Goal: Information Seeking & Learning: Learn about a topic

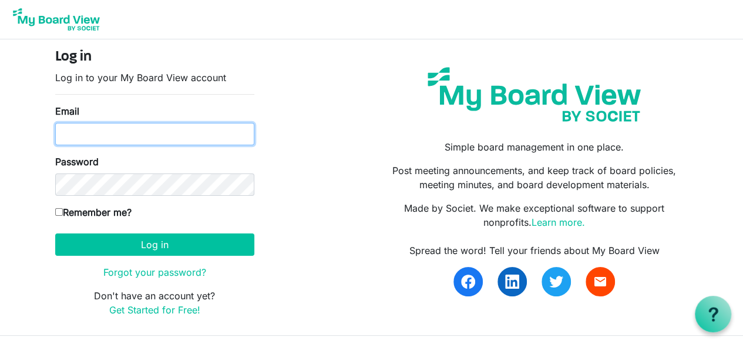
click at [156, 129] on input "Email" at bounding box center [154, 134] width 199 height 22
type input "molawmes72@gmail.com"
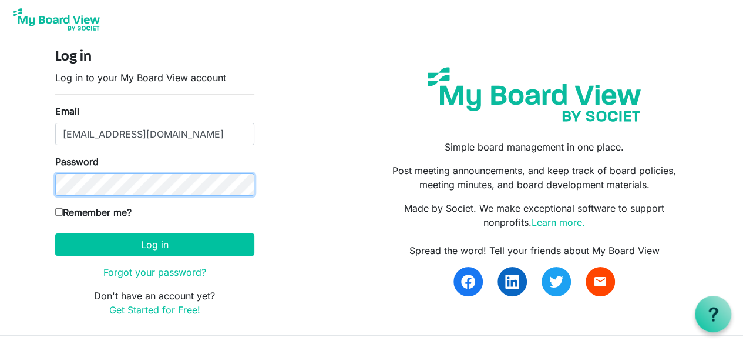
click at [55, 233] on button "Log in" at bounding box center [154, 244] width 199 height 22
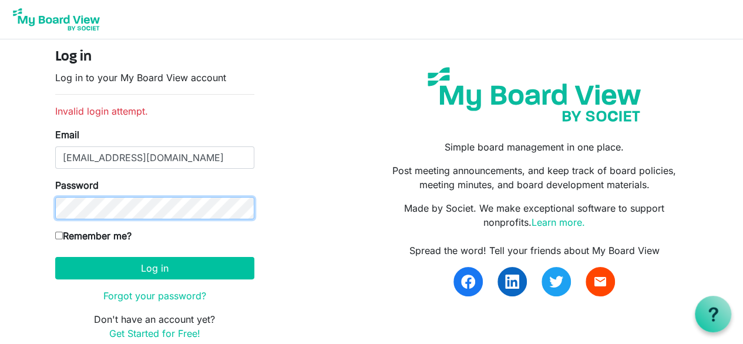
click at [55, 257] on button "Log in" at bounding box center [154, 268] width 199 height 22
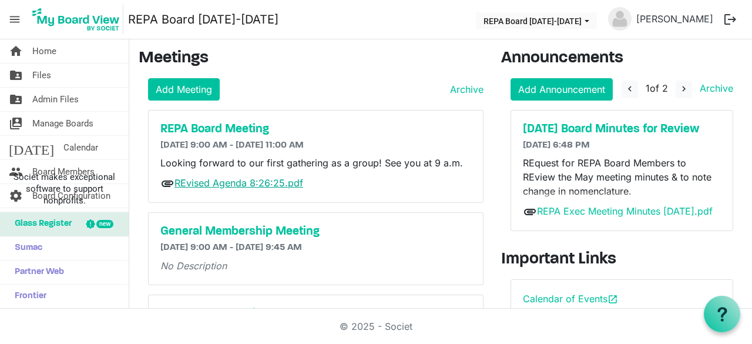
click at [244, 179] on link "REvised Agenda 8:26:25.pdf" at bounding box center [239, 183] width 129 height 12
click at [51, 69] on link "folder_shared Files" at bounding box center [64, 75] width 129 height 24
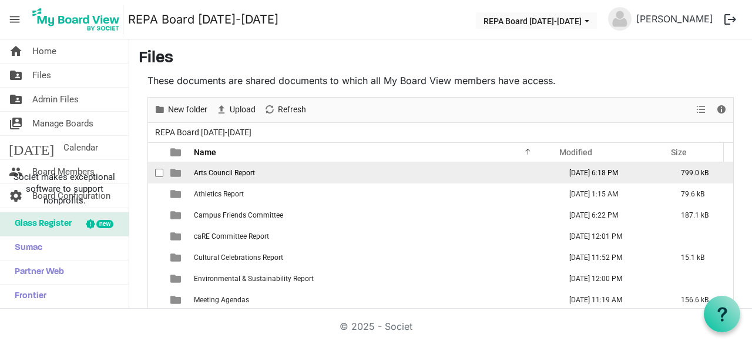
click at [242, 170] on span "Arts Council Report" at bounding box center [224, 173] width 61 height 8
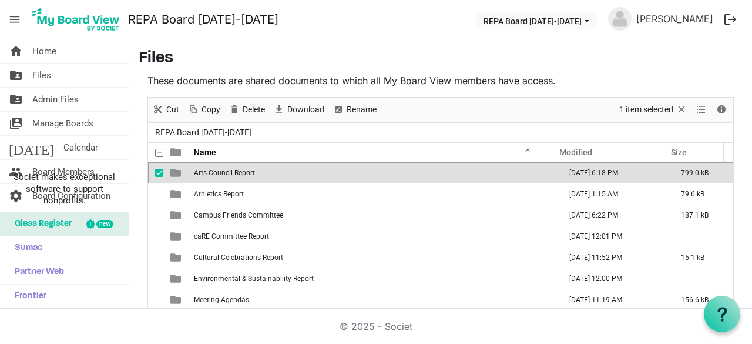
click at [253, 170] on span "Arts Council Report" at bounding box center [224, 173] width 61 height 8
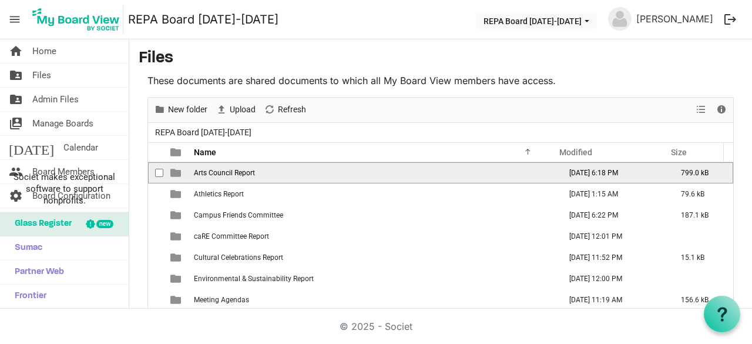
click at [253, 170] on span "Arts Council Report" at bounding box center [224, 173] width 61 height 8
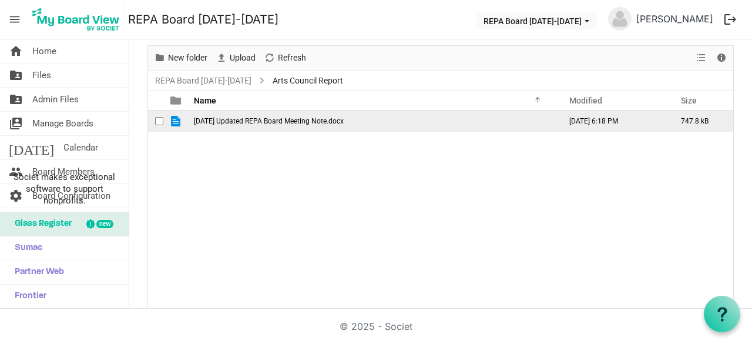
click at [297, 123] on span "August 25 Updated REPA Board Meeting Note.docx" at bounding box center [269, 121] width 150 height 8
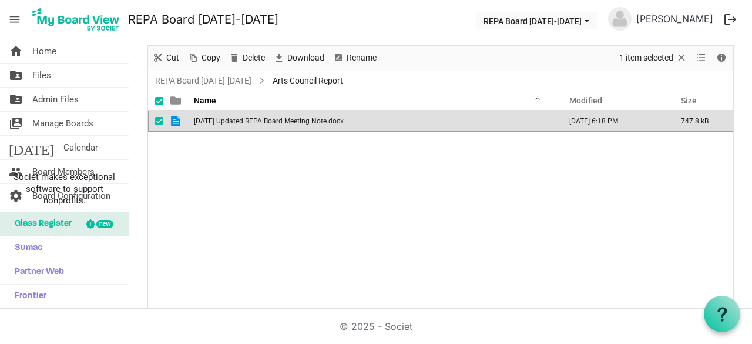
click at [297, 123] on span "August 25 Updated REPA Board Meeting Note.docx" at bounding box center [269, 121] width 150 height 8
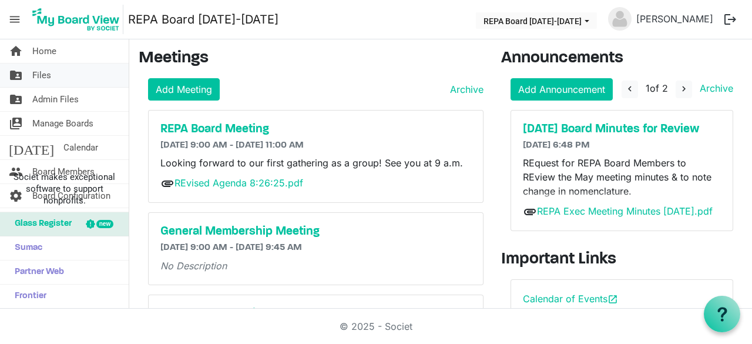
click at [42, 70] on span "Files" at bounding box center [41, 75] width 19 height 24
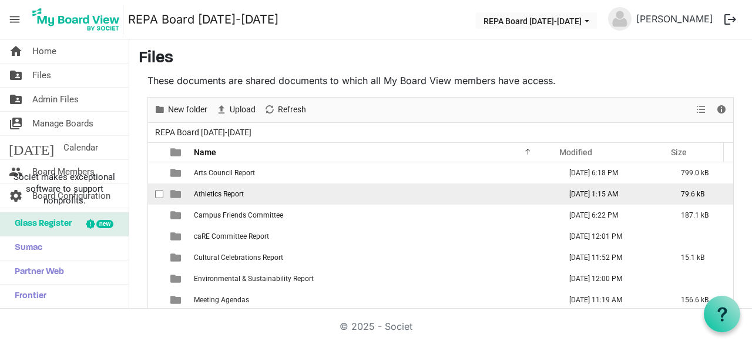
click at [226, 192] on span "Athletics Report" at bounding box center [219, 194] width 50 height 8
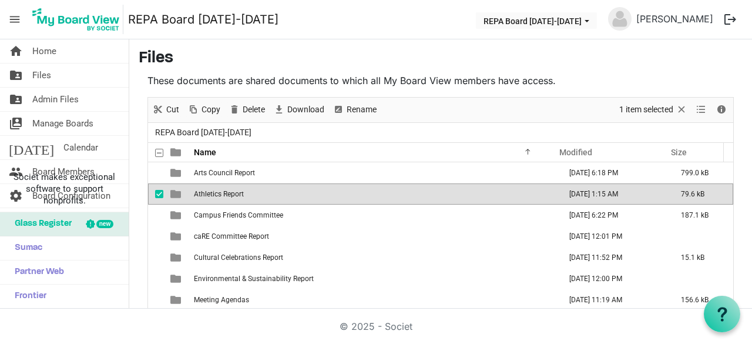
click at [226, 192] on span "Athletics Report" at bounding box center [219, 194] width 50 height 8
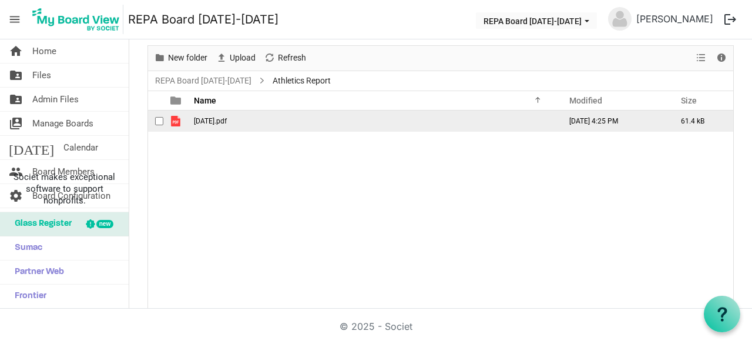
click at [227, 121] on span "August 20.pdf" at bounding box center [210, 121] width 33 height 8
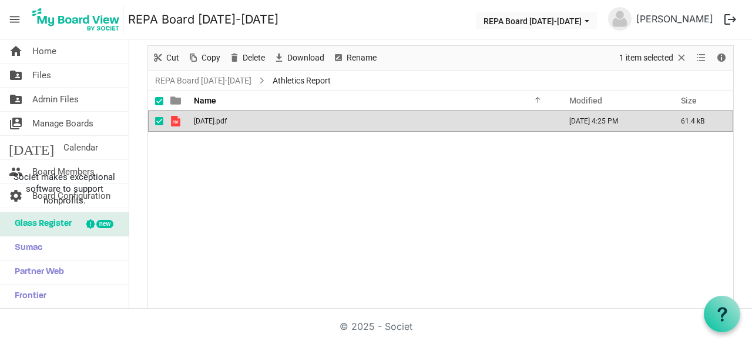
click at [227, 121] on span "August 20.pdf" at bounding box center [210, 121] width 33 height 8
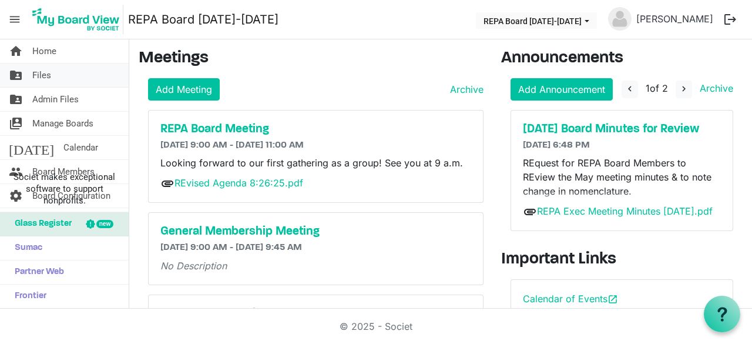
click at [49, 75] on span "Files" at bounding box center [41, 75] width 19 height 24
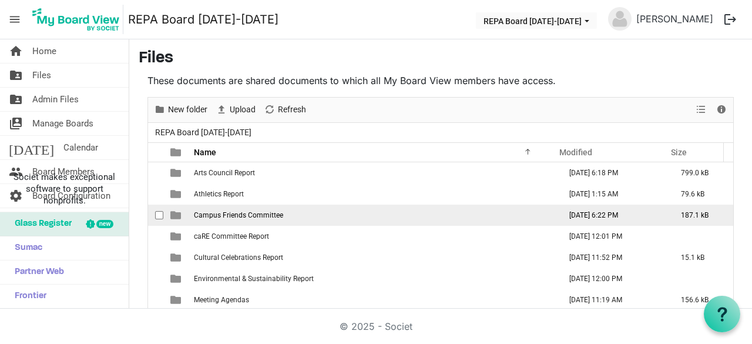
click at [208, 213] on span "Campus Friends Committee" at bounding box center [238, 215] width 89 height 8
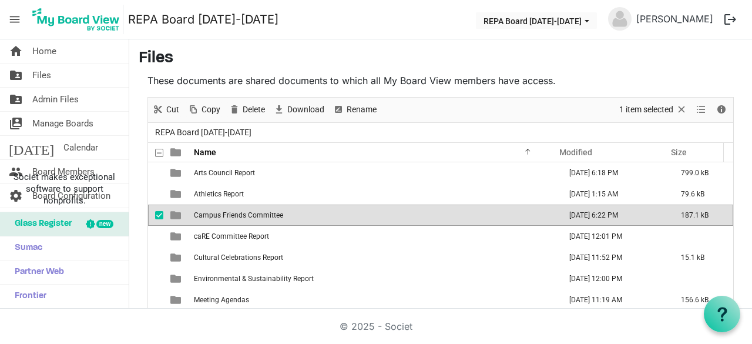
click at [208, 213] on span "Campus Friends Committee" at bounding box center [238, 215] width 89 height 8
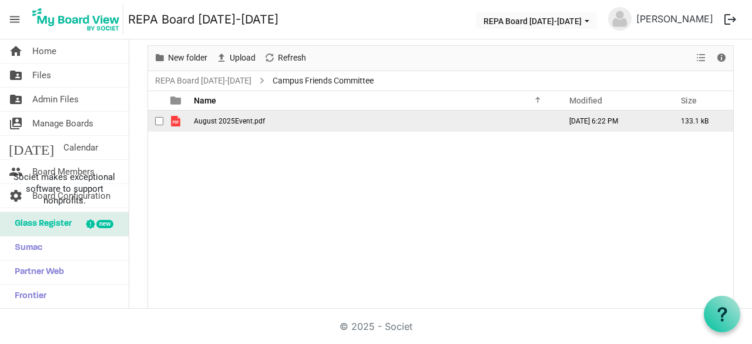
click at [210, 119] on span "August 2025Event.pdf" at bounding box center [229, 121] width 71 height 8
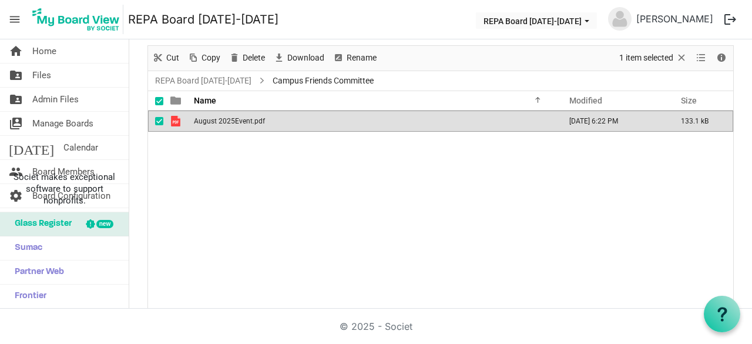
click at [210, 119] on span "August 2025Event.pdf" at bounding box center [229, 121] width 71 height 8
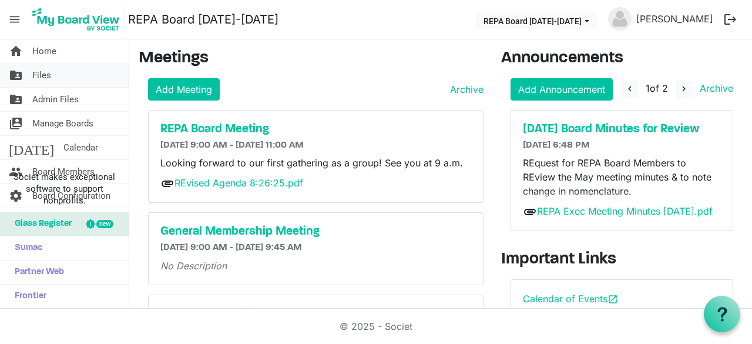
click at [42, 71] on span "Files" at bounding box center [41, 75] width 19 height 24
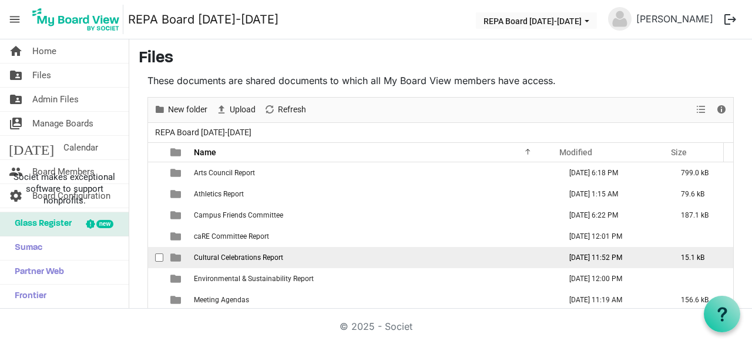
click at [239, 256] on span "Cultural Celebrations Report" at bounding box center [238, 257] width 89 height 8
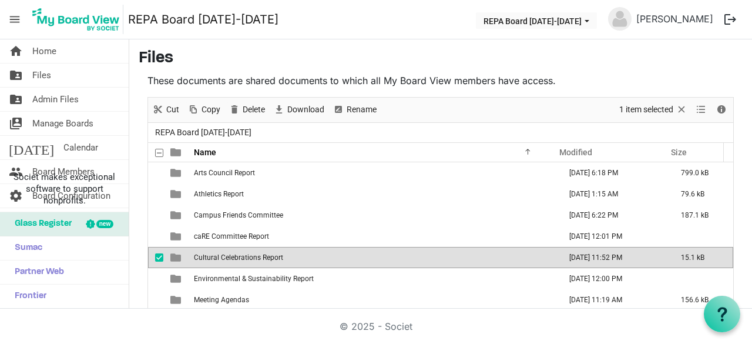
click at [239, 256] on span "Cultural Celebrations Report" at bounding box center [238, 257] width 89 height 8
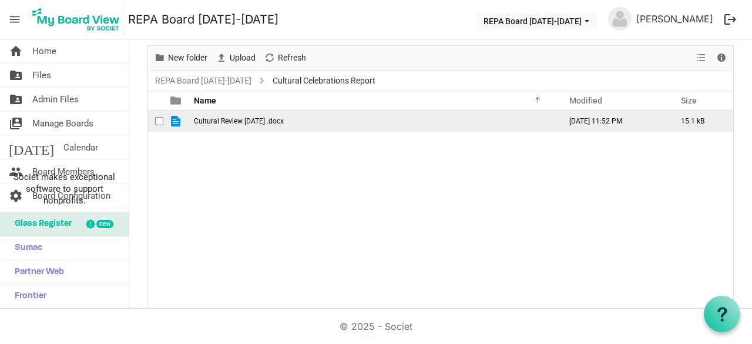
click at [207, 120] on span "Cultural Review Aug 2025 .docx" at bounding box center [239, 121] width 90 height 8
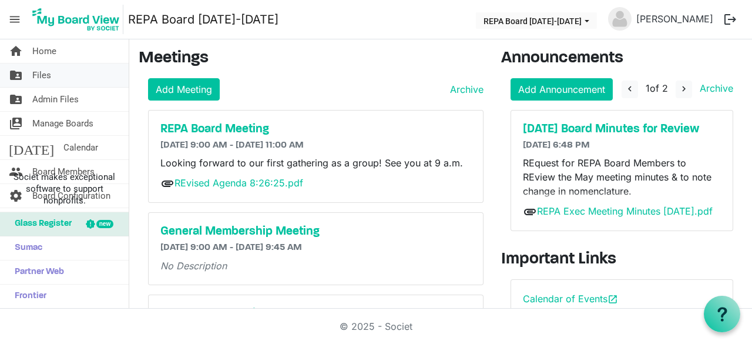
click at [41, 77] on span "Files" at bounding box center [41, 75] width 19 height 24
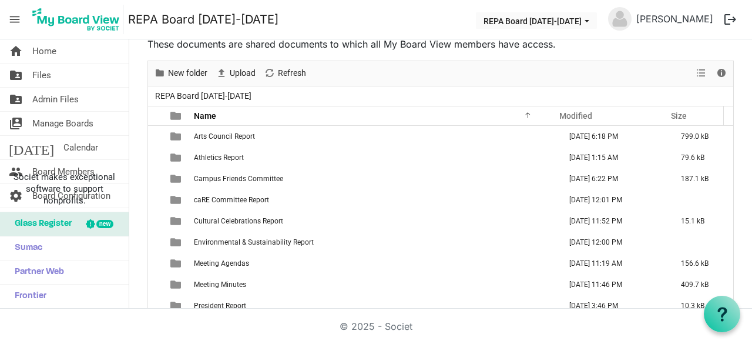
scroll to position [61, 0]
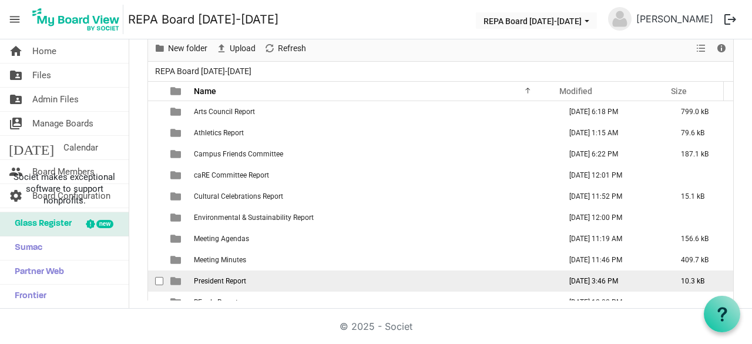
click at [218, 279] on span "President Report" at bounding box center [220, 281] width 52 height 8
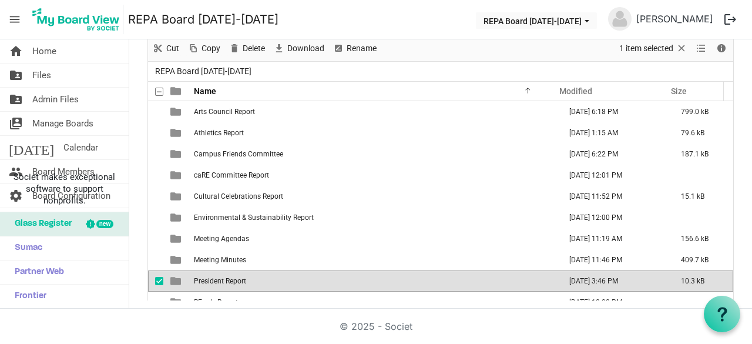
click at [218, 279] on span "President Report" at bounding box center [220, 281] width 52 height 8
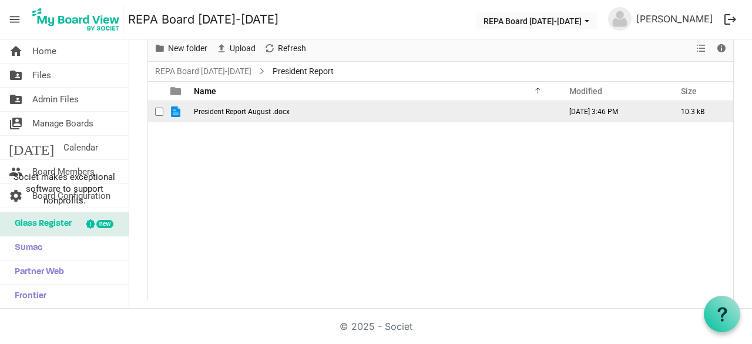
click at [243, 104] on td "President Report August .docx" at bounding box center [373, 111] width 367 height 21
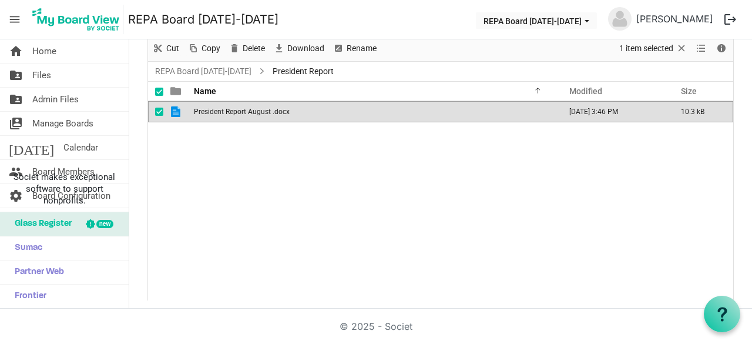
click at [243, 104] on td "President Report August .docx" at bounding box center [373, 111] width 367 height 21
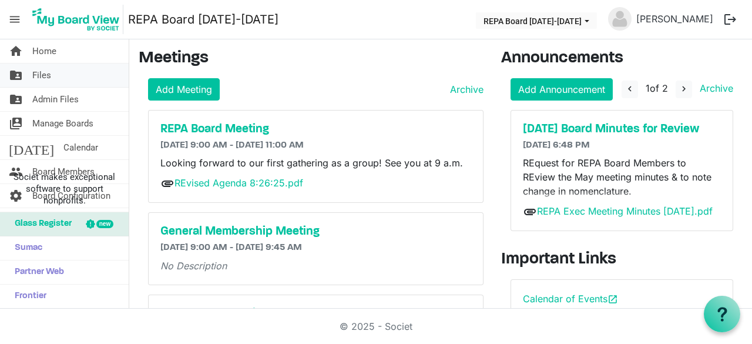
click at [52, 74] on link "folder_shared Files" at bounding box center [64, 75] width 129 height 24
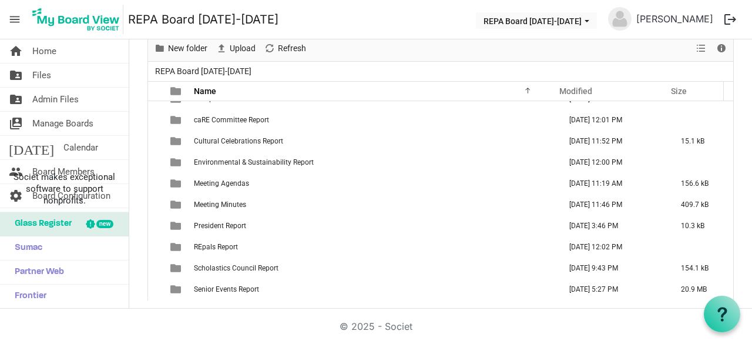
scroll to position [118, 0]
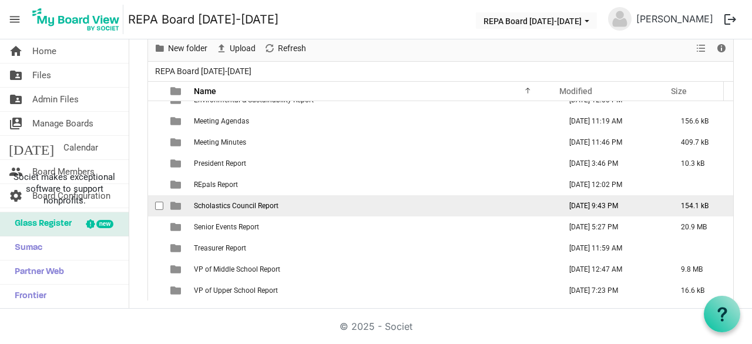
click at [273, 202] on span "Scholastics Council Report" at bounding box center [236, 206] width 85 height 8
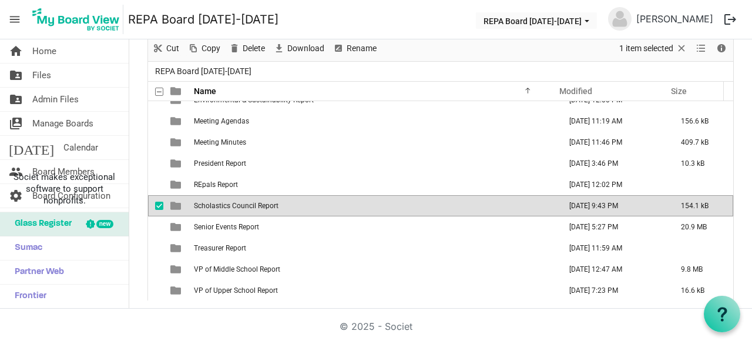
click at [266, 209] on td "Scholastics Council Report" at bounding box center [373, 205] width 367 height 21
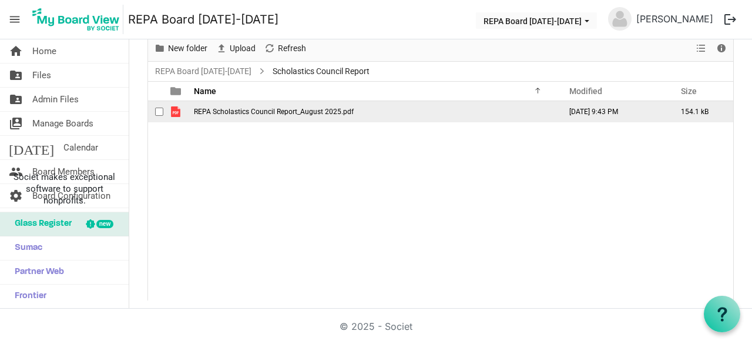
click at [241, 110] on span "REPA Scholastics Council Report_August 2025.pdf" at bounding box center [274, 112] width 160 height 8
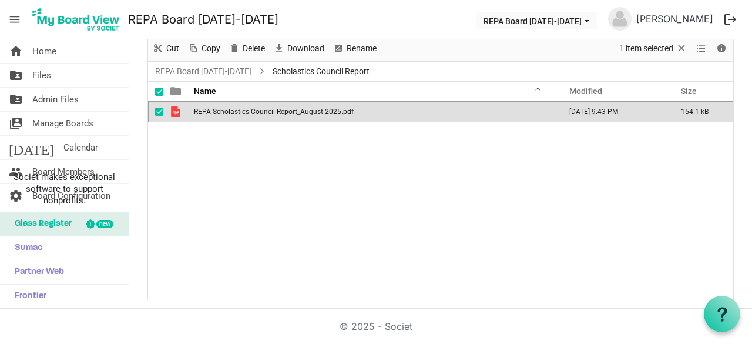
click at [241, 110] on span "REPA Scholastics Council Report_August 2025.pdf" at bounding box center [274, 112] width 160 height 8
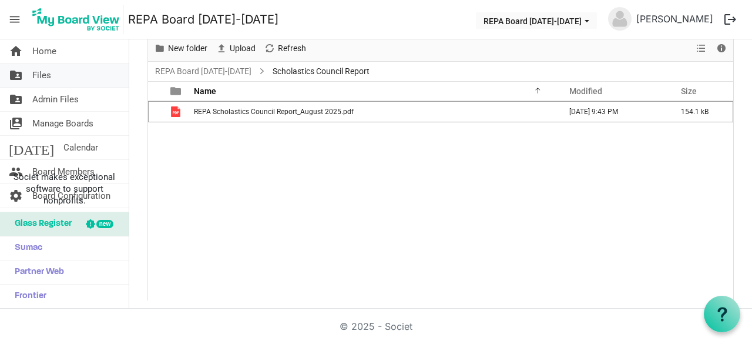
click at [53, 73] on link "folder_shared Files" at bounding box center [64, 75] width 129 height 24
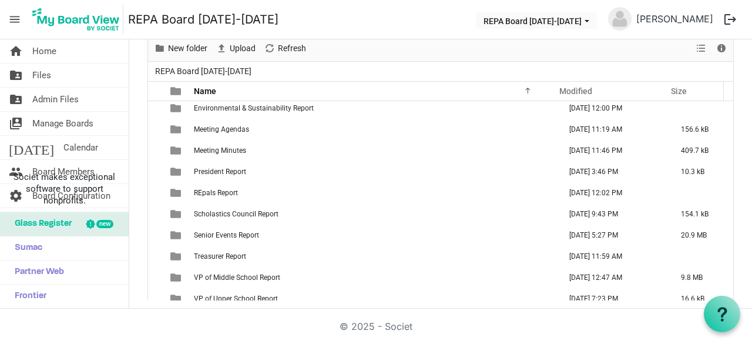
scroll to position [118, 0]
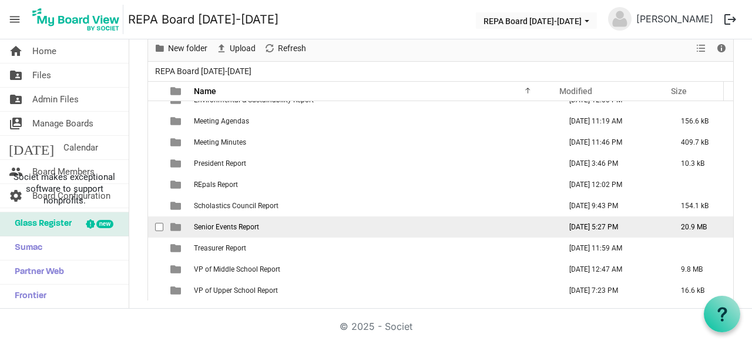
click at [249, 224] on span "Senior Events Report" at bounding box center [226, 227] width 65 height 8
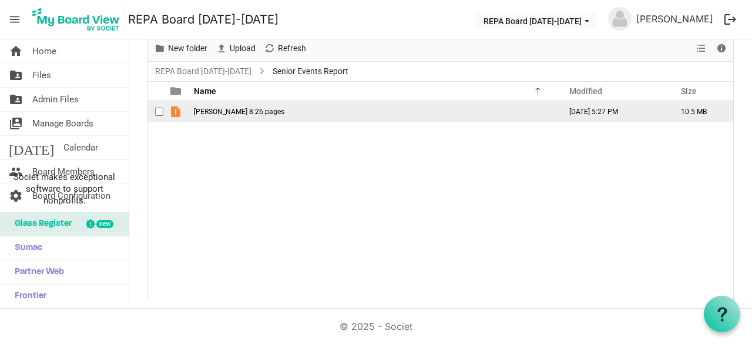
scroll to position [0, 0]
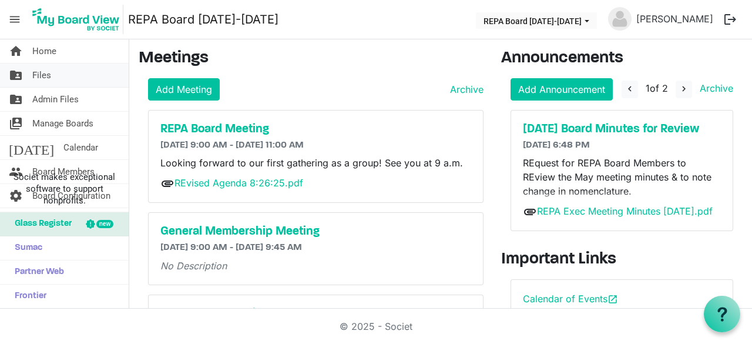
click at [54, 76] on link "folder_shared Files" at bounding box center [64, 75] width 129 height 24
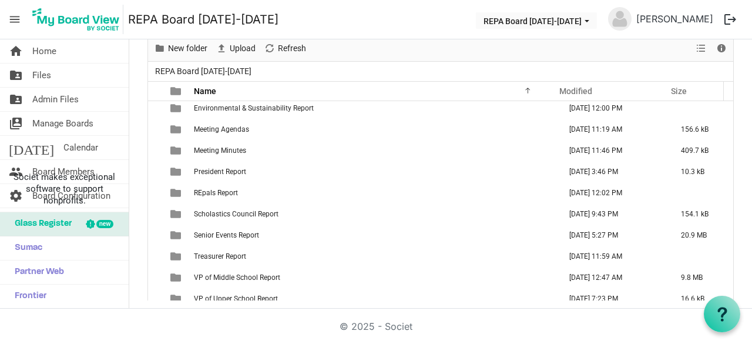
scroll to position [118, 0]
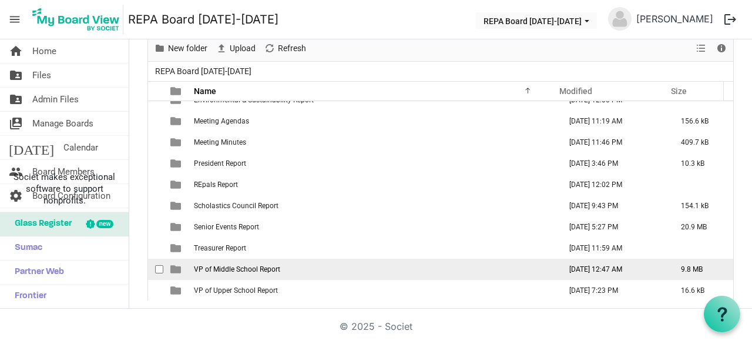
click at [233, 270] on span "VP of Middle School Report" at bounding box center [237, 269] width 86 height 8
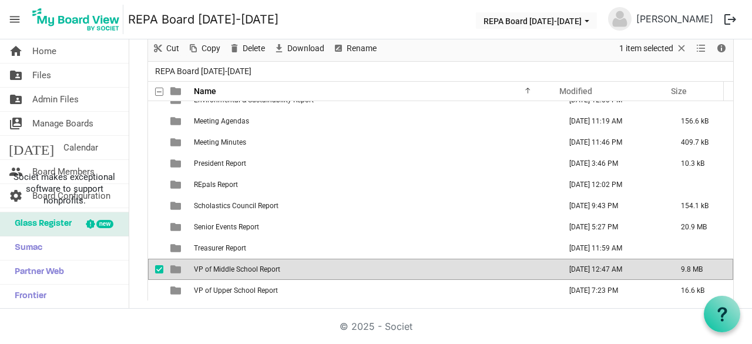
click at [233, 270] on span "VP of Middle School Report" at bounding box center [237, 269] width 86 height 8
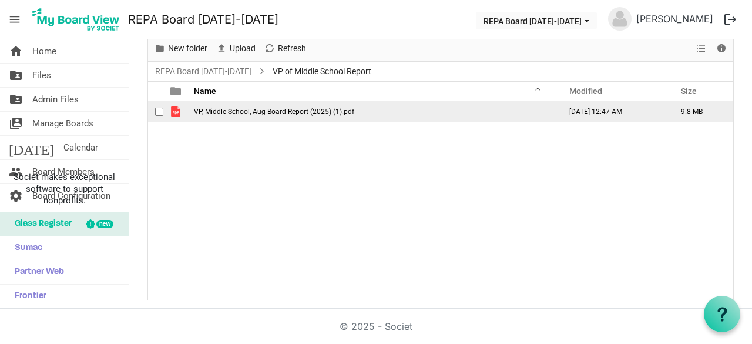
click at [267, 108] on span "VP, Middle School, Aug Board Report (2025) (1).pdf" at bounding box center [274, 112] width 160 height 8
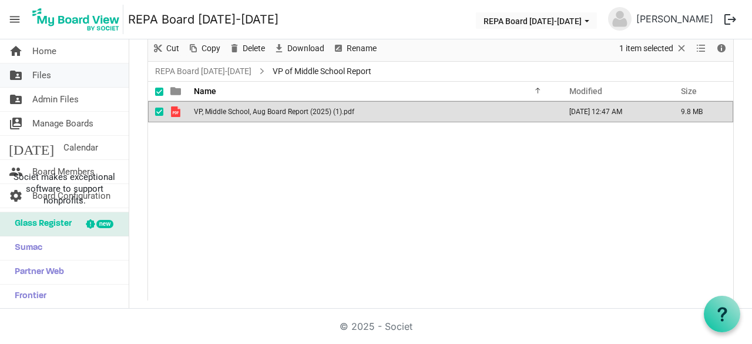
click at [61, 68] on link "folder_shared Files" at bounding box center [64, 75] width 129 height 24
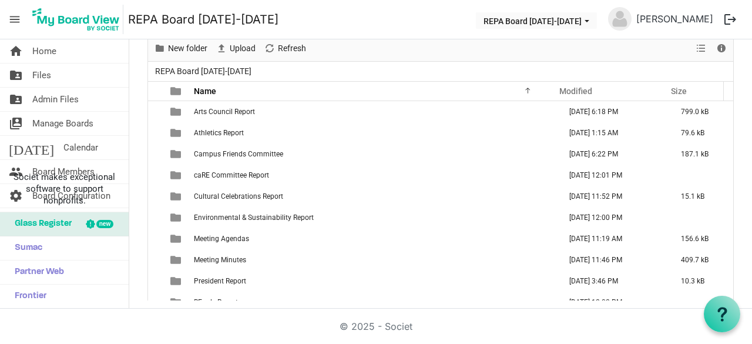
scroll to position [118, 0]
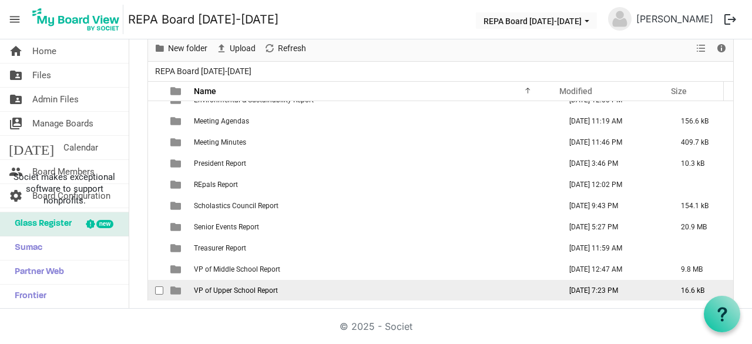
click at [257, 281] on td "VP of Upper School Report" at bounding box center [373, 290] width 367 height 21
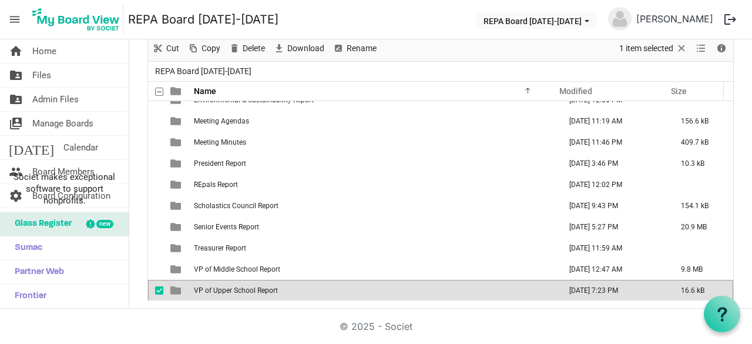
click at [257, 281] on td "VP of Upper School Report" at bounding box center [373, 290] width 367 height 21
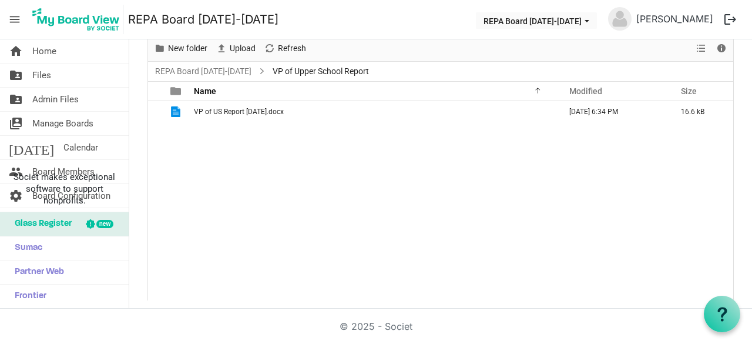
scroll to position [0, 0]
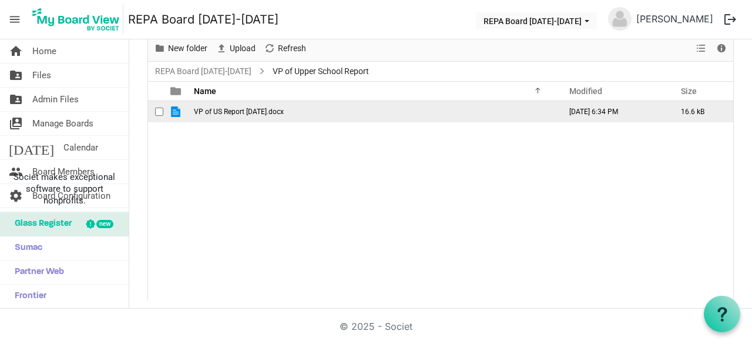
click at [260, 109] on span "VP of US Report August 2025.docx" at bounding box center [239, 112] width 90 height 8
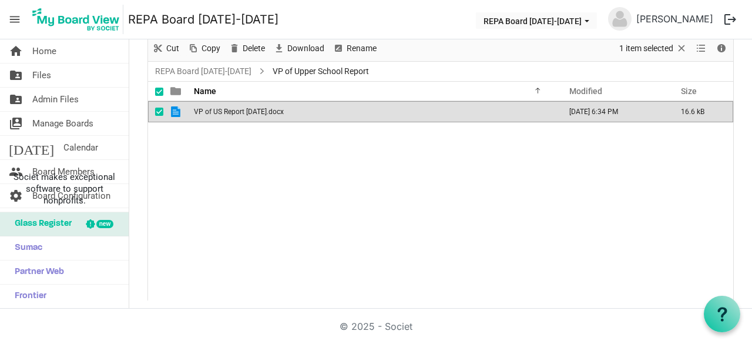
click at [260, 109] on span "VP of US Report August 2025.docx" at bounding box center [239, 112] width 90 height 8
click at [45, 81] on span "Files" at bounding box center [41, 75] width 19 height 24
